Goal: Task Accomplishment & Management: Use online tool/utility

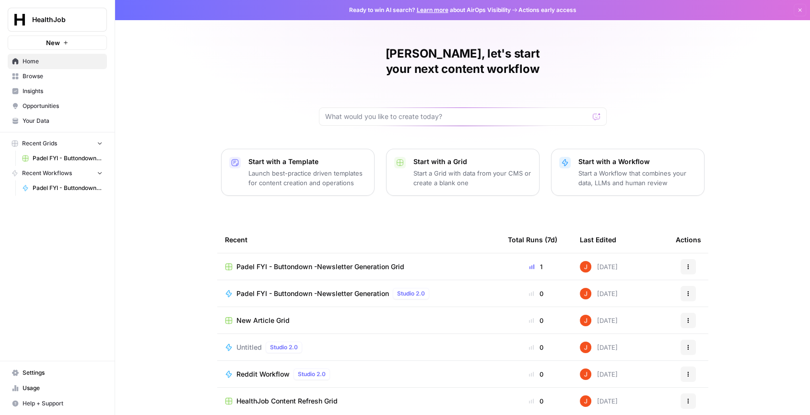
click at [90, 46] on button "New" at bounding box center [57, 42] width 99 height 14
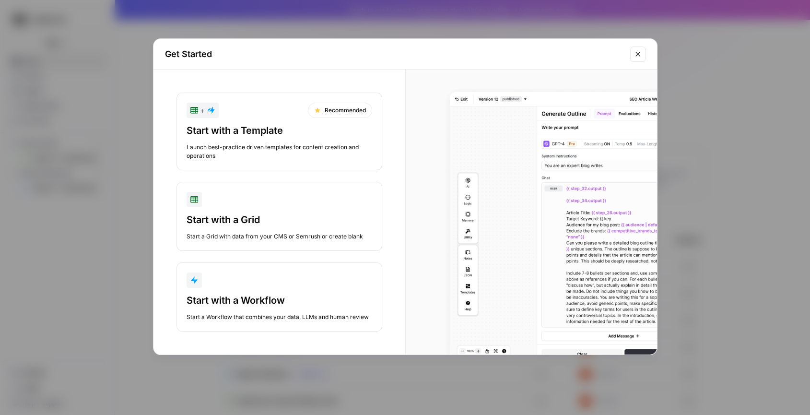
click at [261, 286] on div "button" at bounding box center [280, 279] width 186 height 15
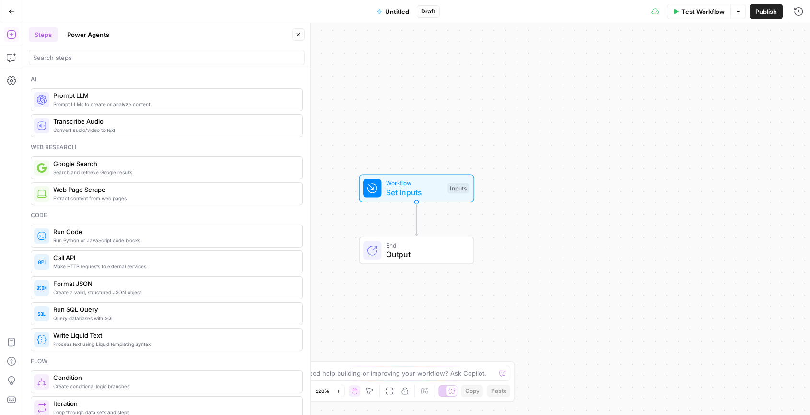
click at [400, 11] on span "Untitled" at bounding box center [397, 12] width 24 height 10
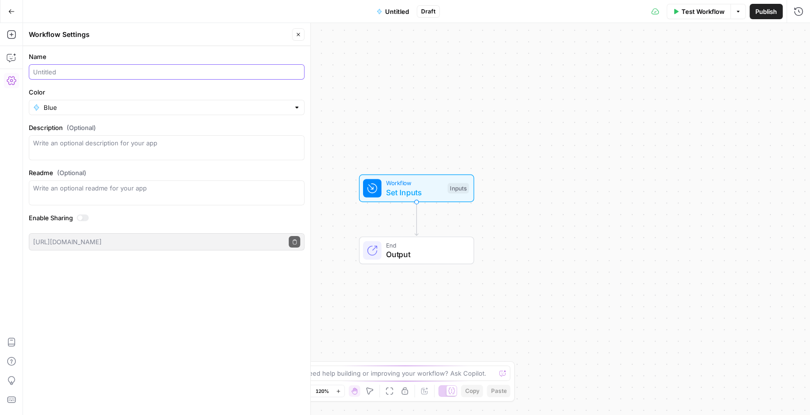
click at [137, 73] on input "Name" at bounding box center [166, 72] width 267 height 10
type input "[URL] Apprenticeship Output Rewrite"
click at [363, 64] on div "Workflow Set Inputs Inputs End Output" at bounding box center [416, 219] width 787 height 392
click at [12, 59] on icon "button" at bounding box center [12, 58] width 10 height 10
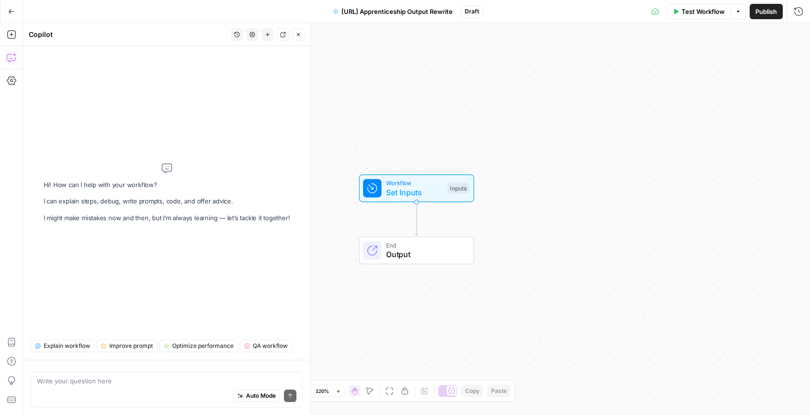
click at [156, 391] on div "Auto Mode Send" at bounding box center [166, 395] width 259 height 21
